Goal: Information Seeking & Learning: Learn about a topic

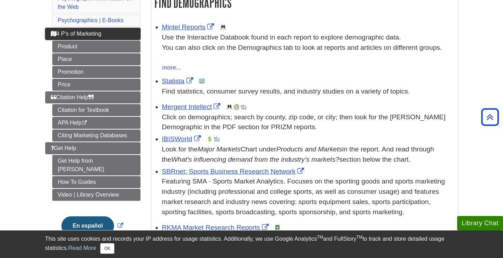
scroll to position [132, 0]
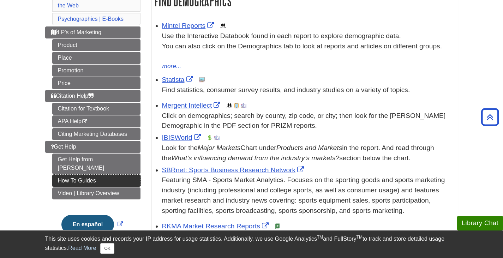
click at [103, 175] on link "How To Guides" at bounding box center [96, 181] width 88 height 12
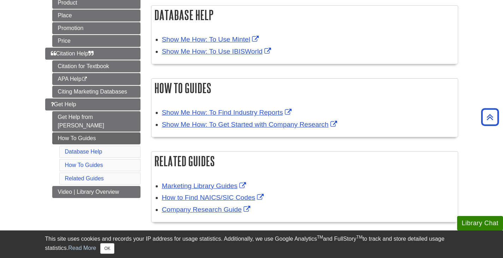
scroll to position [117, 0]
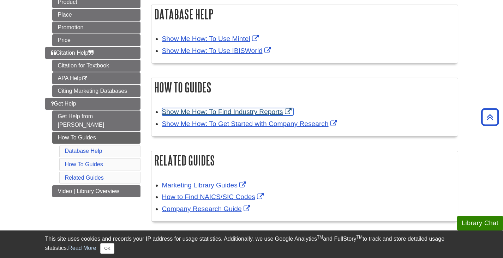
click at [212, 115] on link "Show Me How: To Find Industry Reports" at bounding box center [227, 111] width 131 height 7
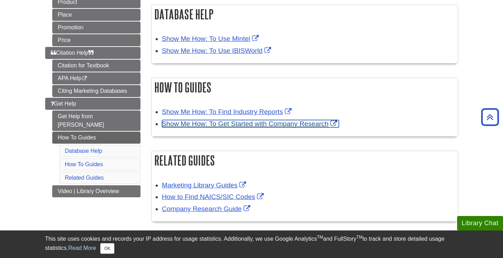
click at [226, 122] on link "Show Me How: To Get Started with Company Research" at bounding box center [250, 123] width 177 height 7
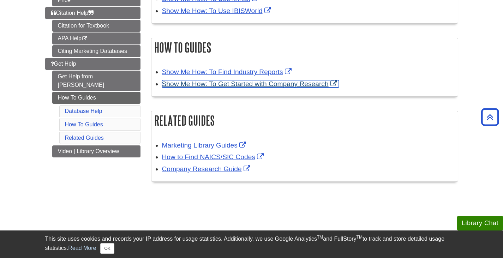
scroll to position [161, 0]
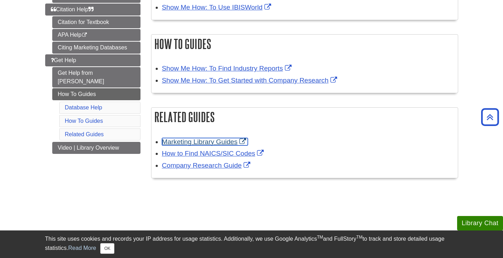
click at [207, 139] on link "Marketing Library Guides" at bounding box center [205, 141] width 86 height 7
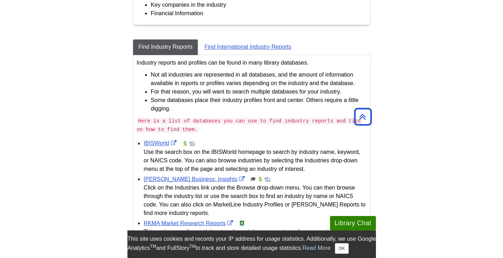
scroll to position [236, 0]
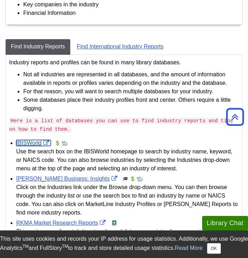
click at [23, 143] on link "IBISWorld" at bounding box center [33, 143] width 35 height 6
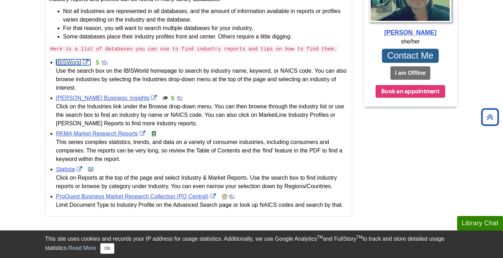
scroll to position [267, 0]
click at [64, 169] on link "Statista" at bounding box center [70, 170] width 28 height 6
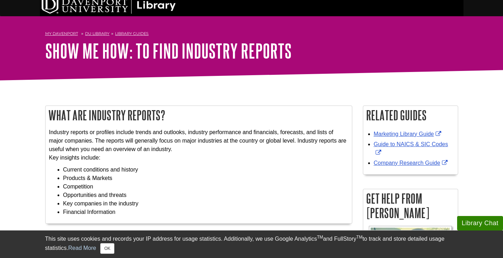
scroll to position [5, 0]
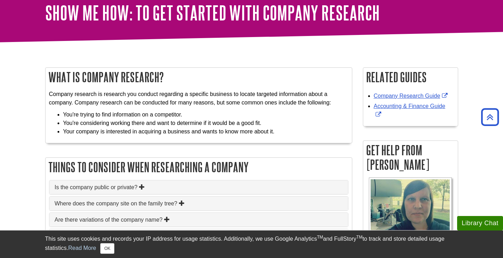
scroll to position [25, 0]
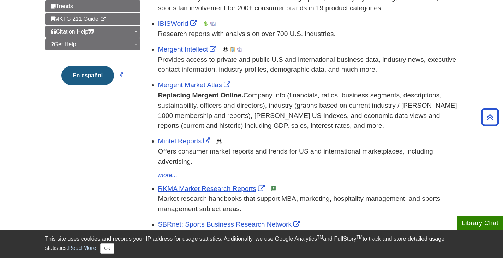
scroll to position [180, 0]
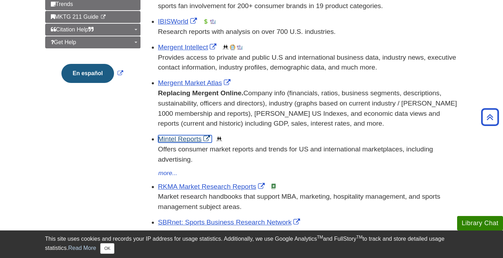
click at [177, 141] on link "Mintel Reports" at bounding box center [185, 138] width 54 height 7
